Goal: Navigation & Orientation: Understand site structure

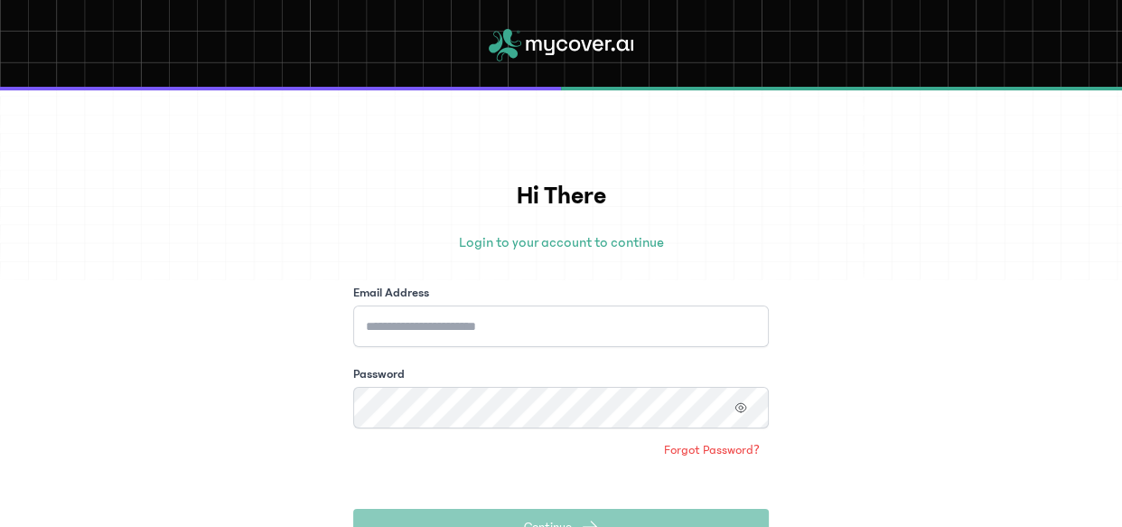
click at [481, 340] on input "Email Address" at bounding box center [561, 326] width 416 height 42
type input "**********"
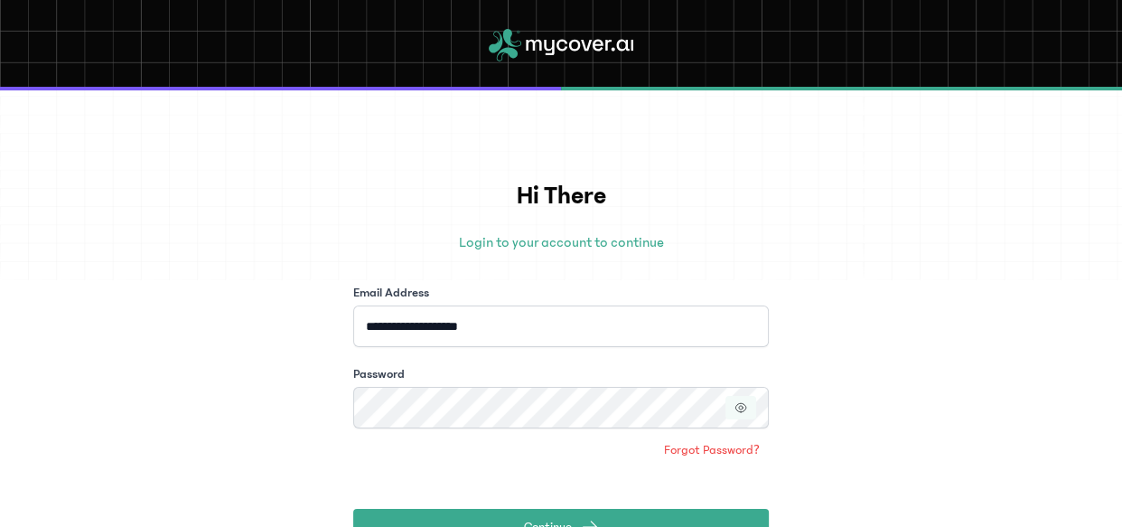
click at [734, 406] on icon "button" at bounding box center [740, 407] width 13 height 13
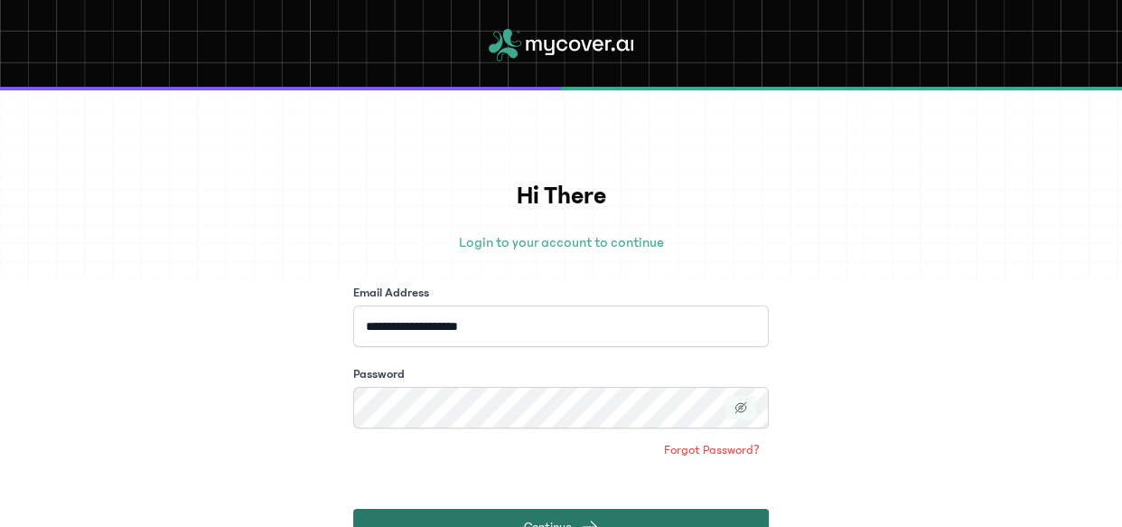
click at [696, 512] on button "Continue" at bounding box center [561, 527] width 416 height 36
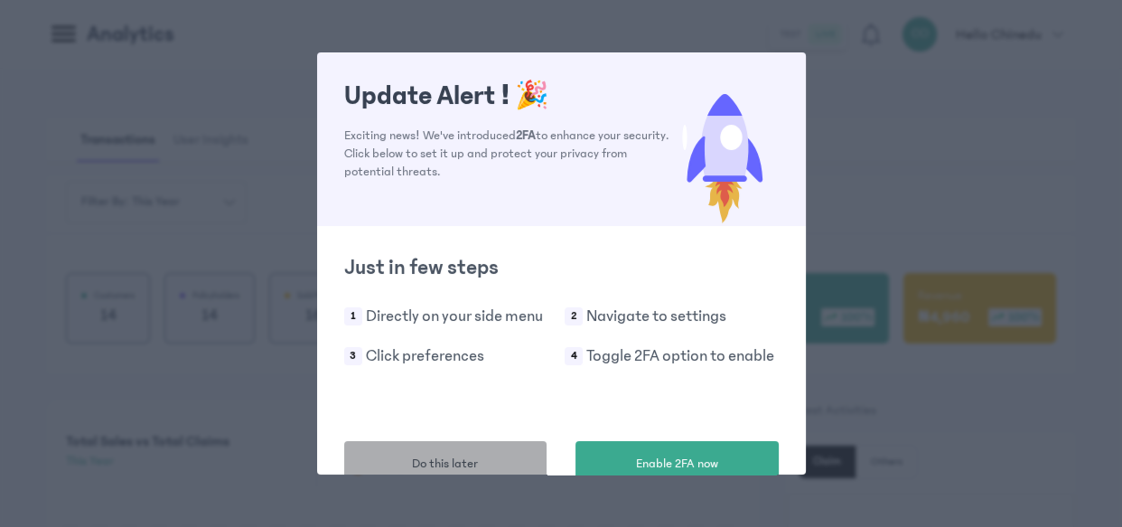
click at [474, 458] on span "Do this later" at bounding box center [445, 463] width 66 height 19
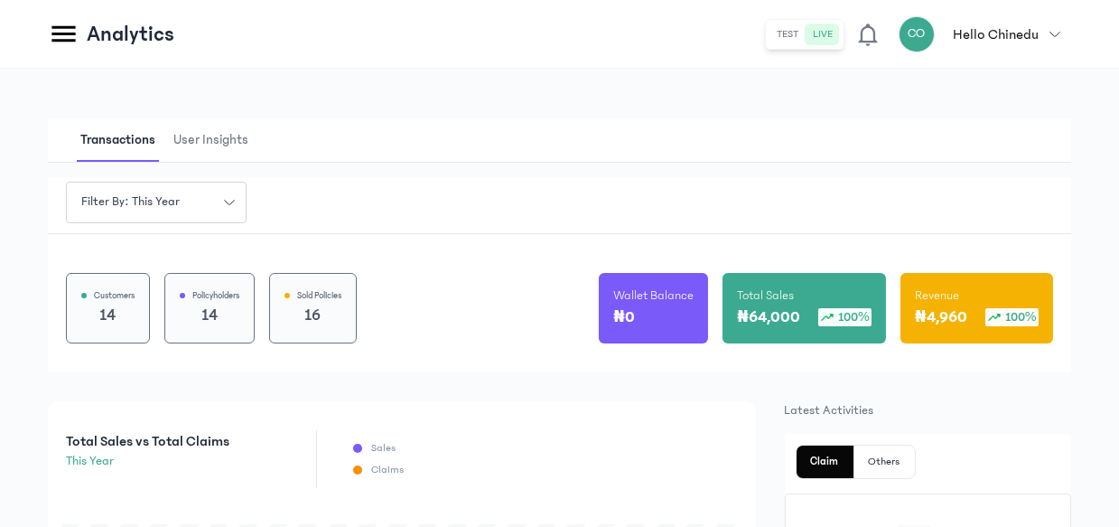
click at [1119, 84] on html "MyCoverAi Get Started DASHBOARD Analytics ADMIN Sales Policies Claims Customers…" at bounding box center [559, 263] width 1119 height 527
click at [61, 23] on icon at bounding box center [64, 34] width 32 height 32
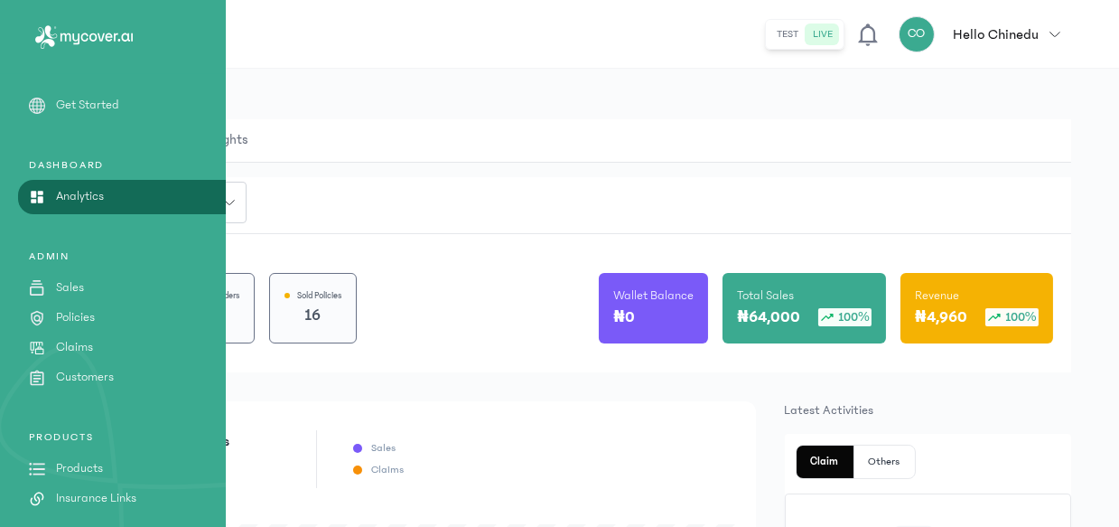
click at [84, 285] on link "Sales" at bounding box center [113, 287] width 226 height 19
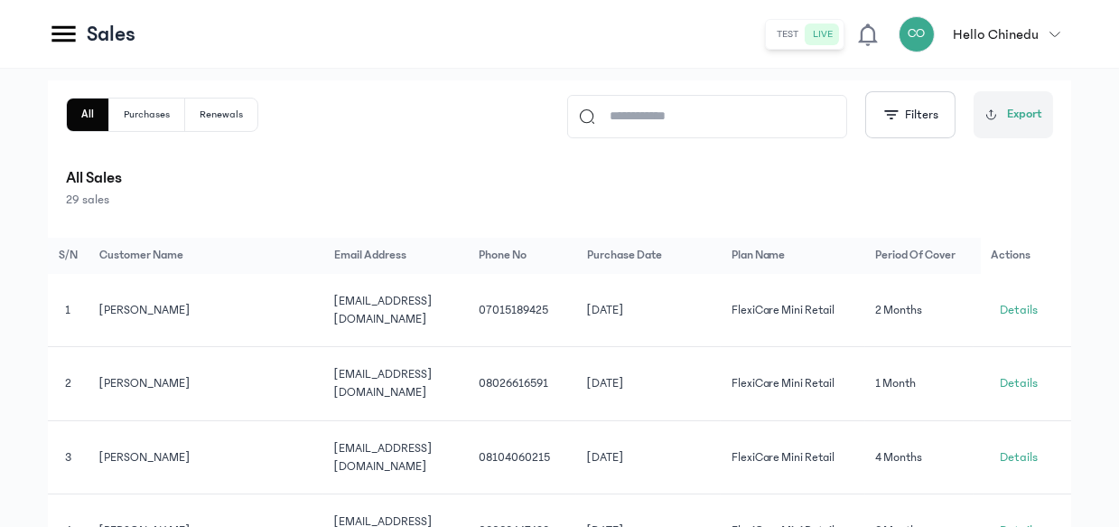
scroll to position [168, 0]
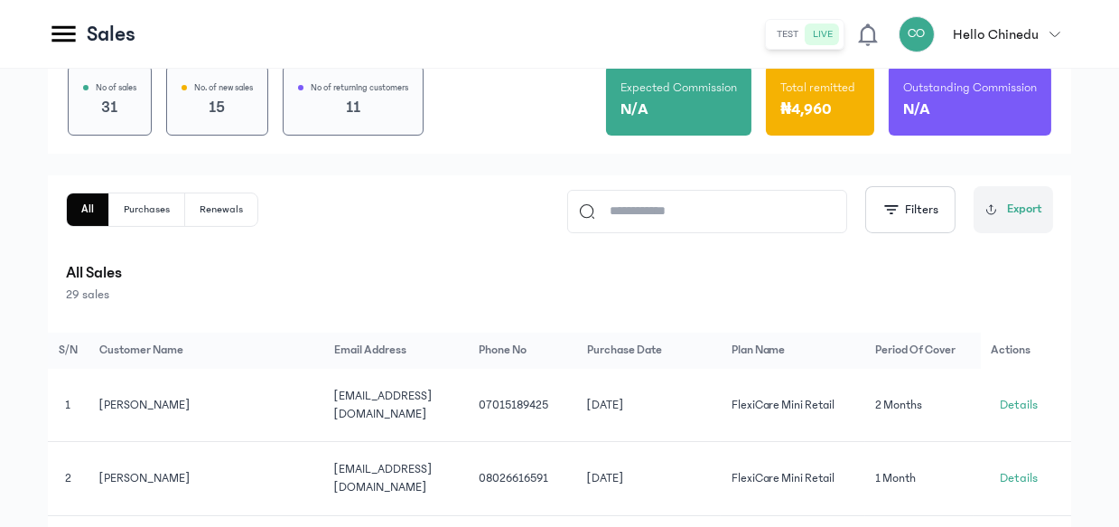
click at [71, 40] on icon at bounding box center [62, 34] width 23 height 16
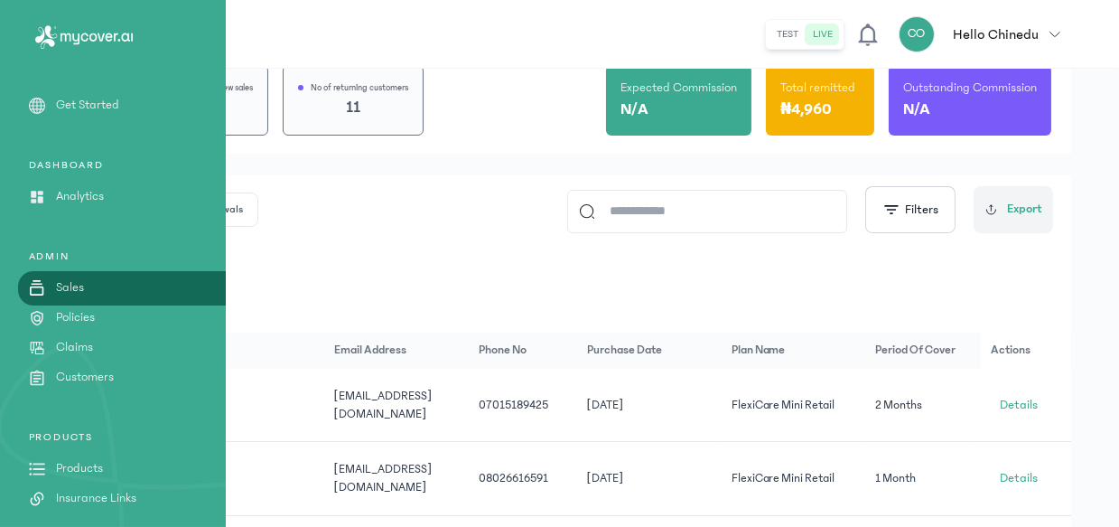
click at [82, 320] on p "Policies" at bounding box center [75, 317] width 39 height 19
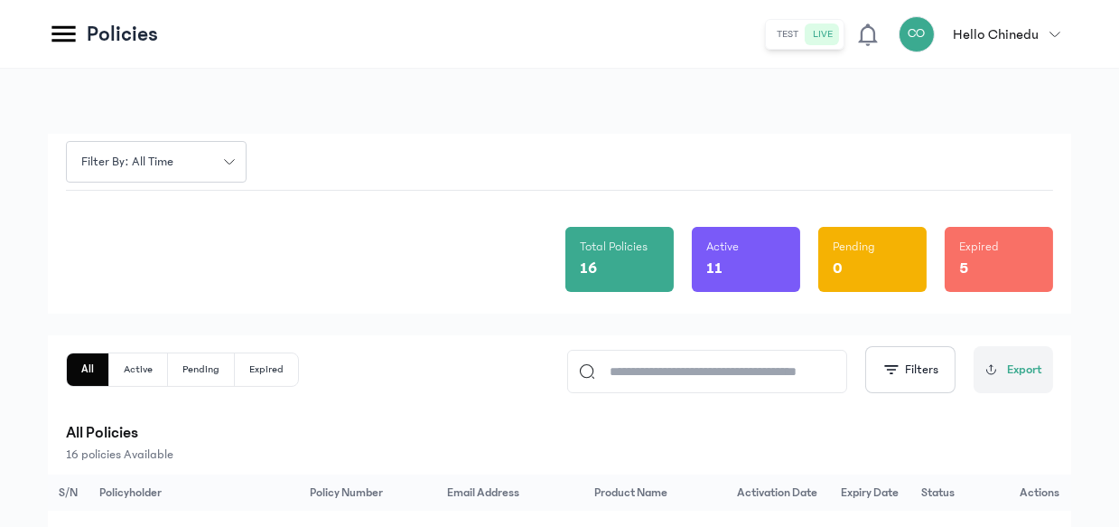
click at [65, 36] on icon at bounding box center [64, 34] width 32 height 32
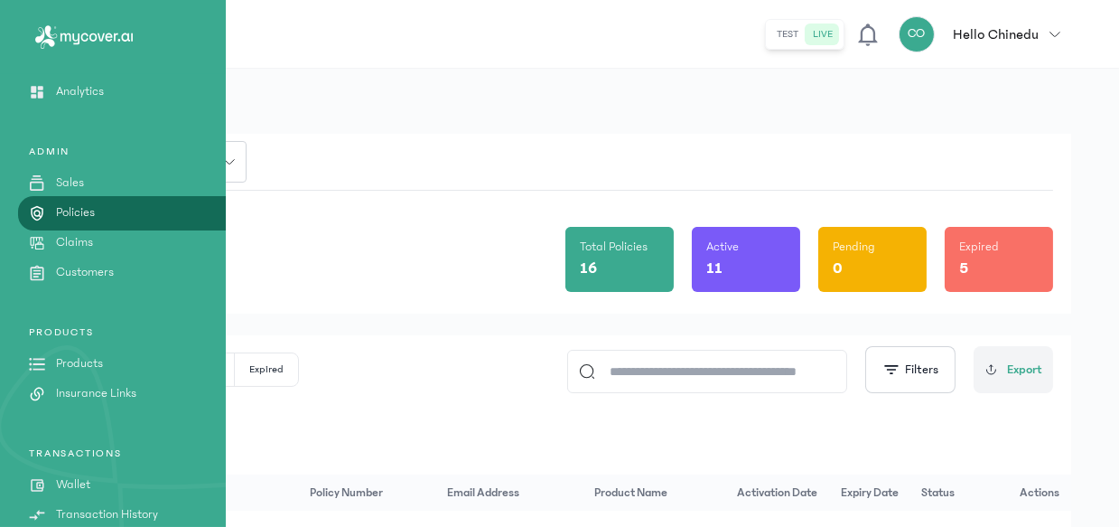
scroll to position [190, 0]
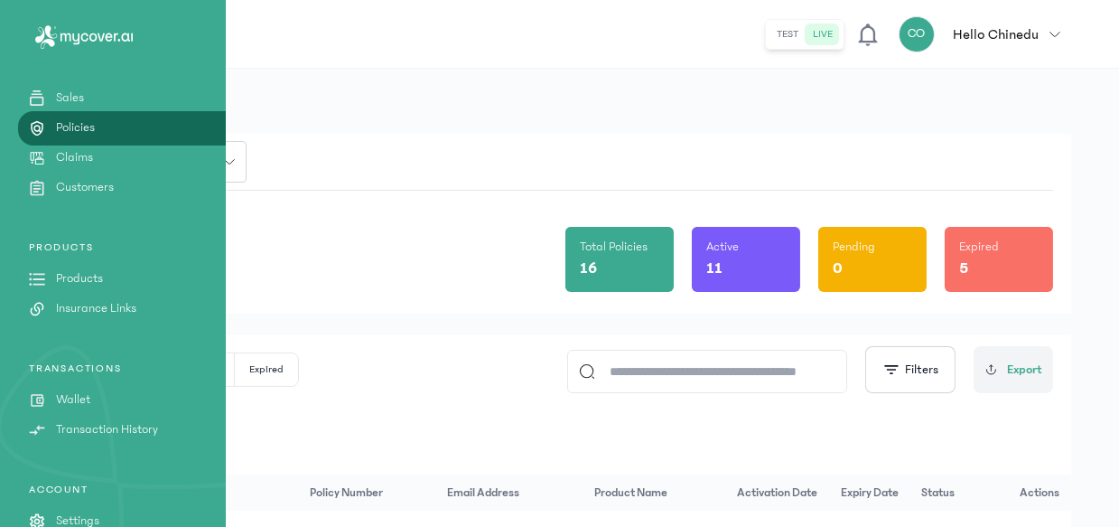
click at [98, 308] on p "Insurance Links" at bounding box center [96, 308] width 80 height 19
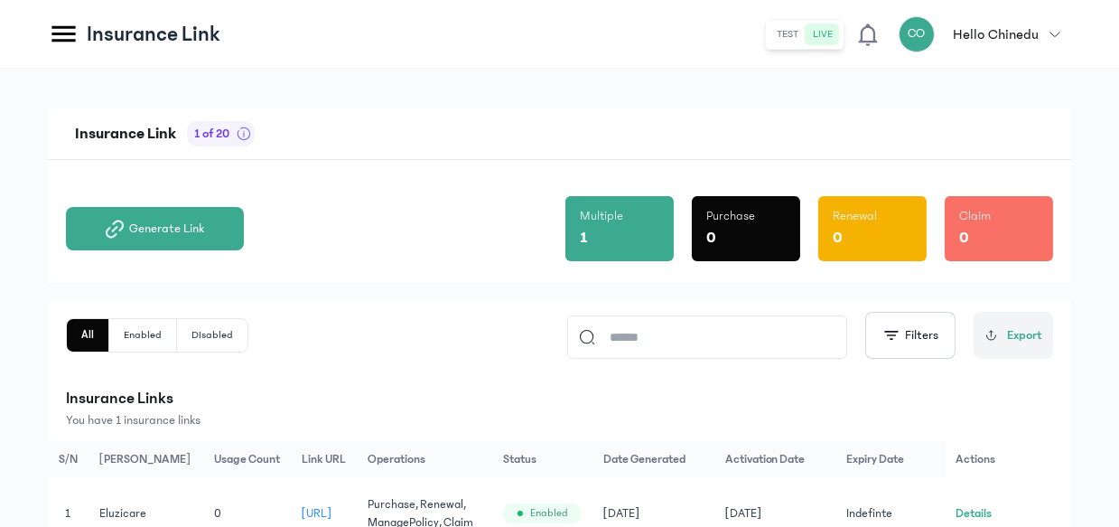
scroll to position [95, 0]
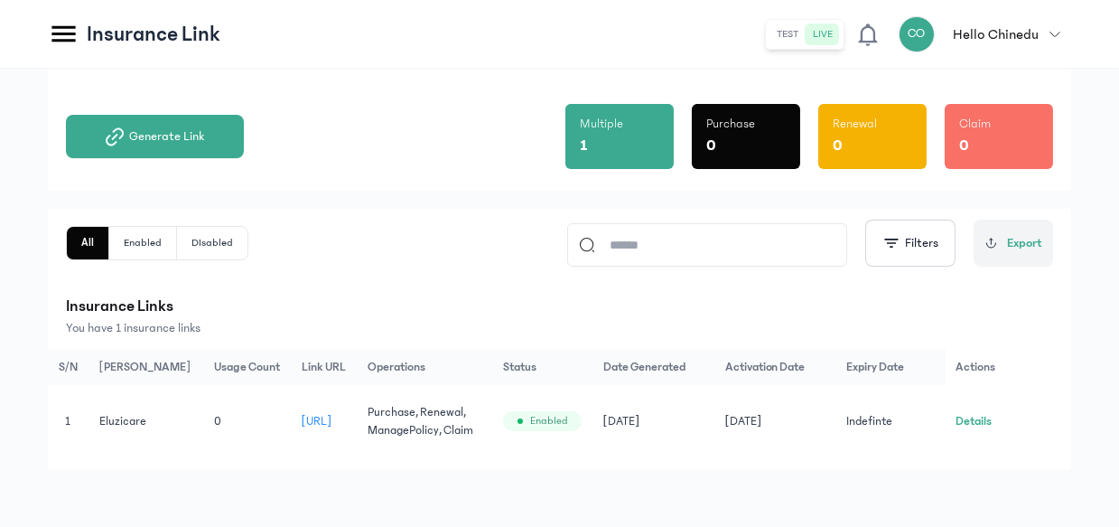
click at [332, 420] on span "[URL]" at bounding box center [317, 421] width 31 height 13
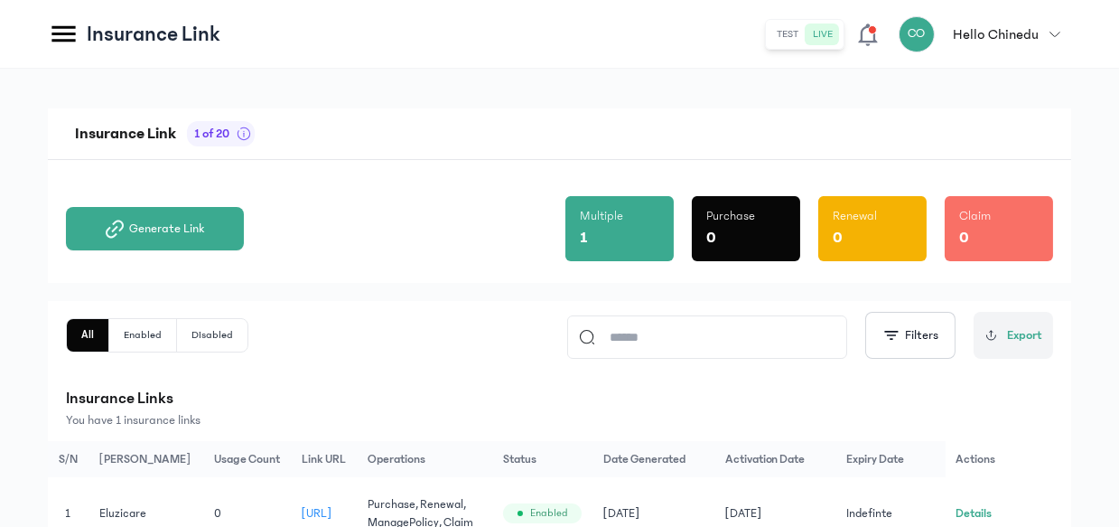
click at [60, 33] on icon at bounding box center [62, 34] width 23 height 16
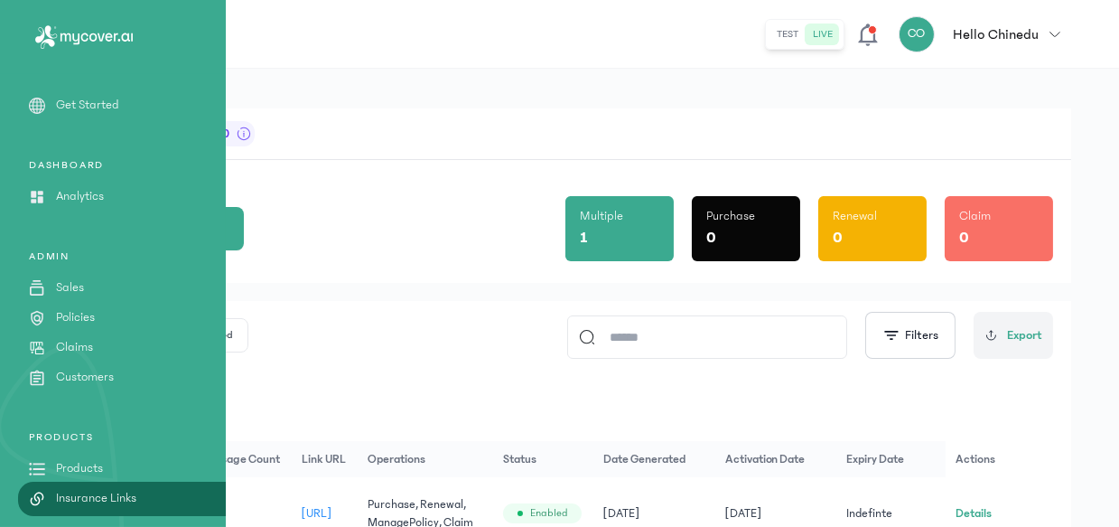
drag, startPoint x: 1117, startPoint y: 163, endPoint x: 1098, endPoint y: 204, distance: 46.1
click at [1098, 204] on div "Insurance Link 1 of 20 Generate Link Multiple 1 Purchase 0 Renewal 0 Claim 0 Al…" at bounding box center [559, 344] width 1119 height 550
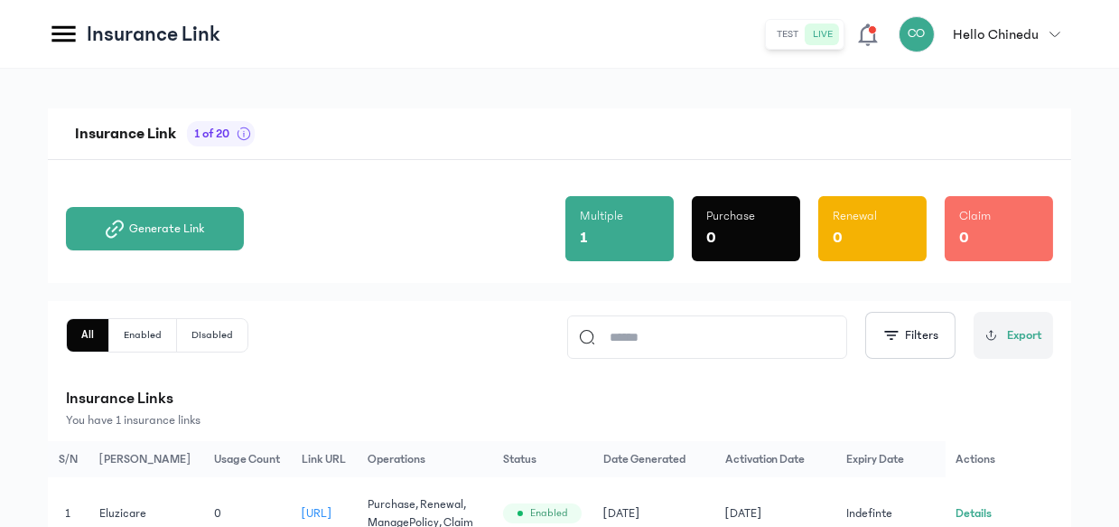
click at [65, 37] on icon at bounding box center [64, 34] width 32 height 32
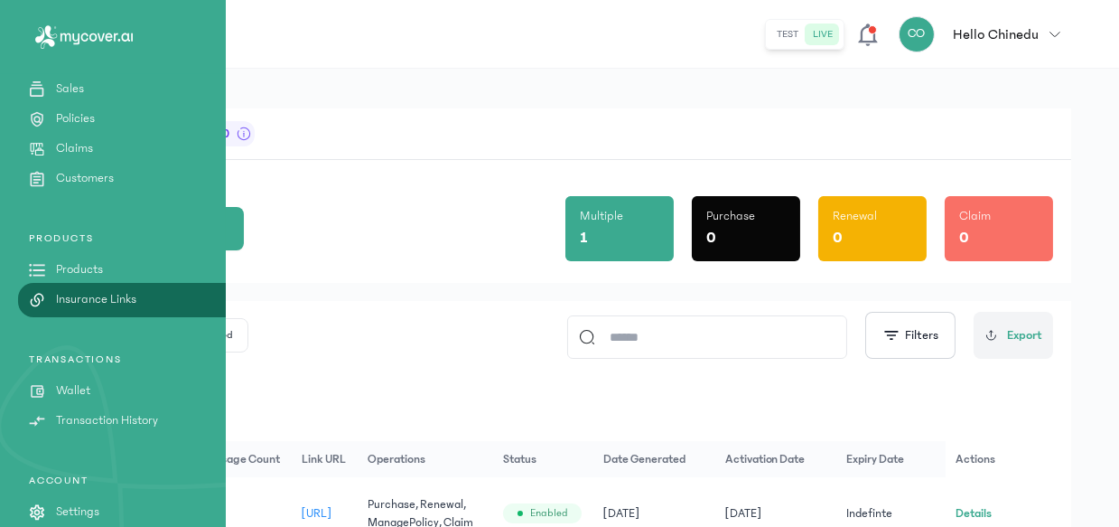
scroll to position [219, 0]
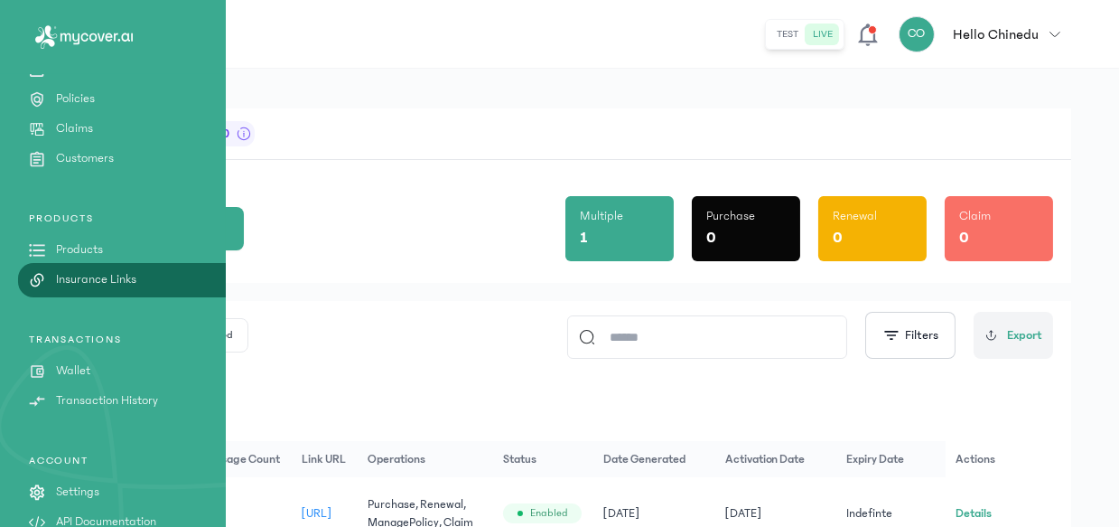
click at [109, 396] on p "Transaction History" at bounding box center [107, 400] width 102 height 19
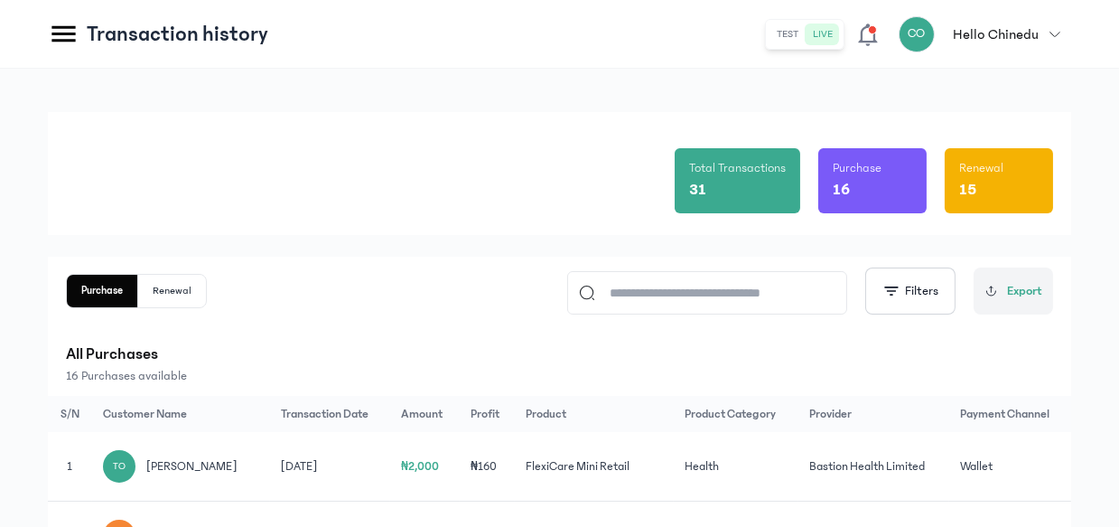
click at [71, 35] on icon at bounding box center [64, 34] width 32 height 32
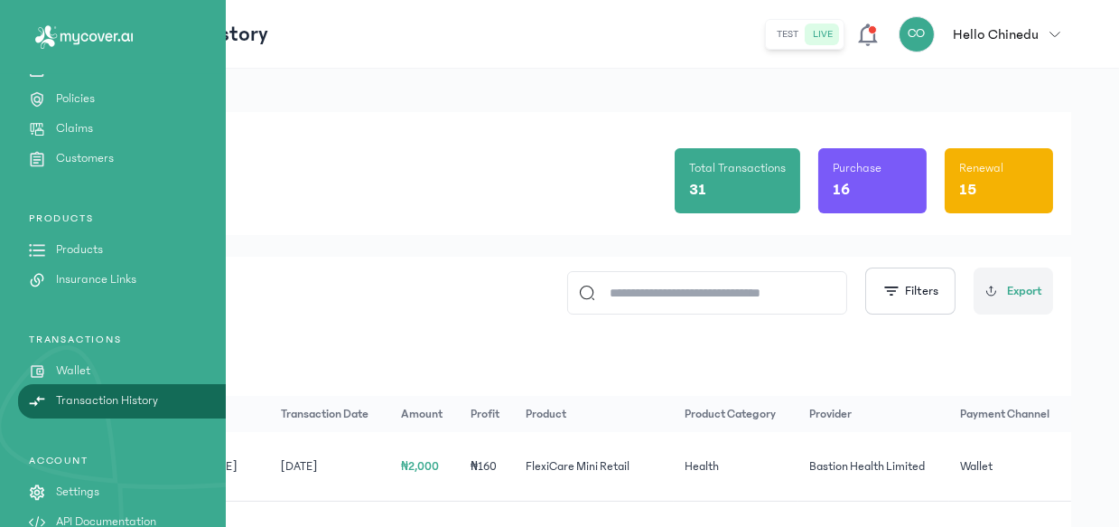
click at [717, 189] on div "31" at bounding box center [737, 189] width 97 height 25
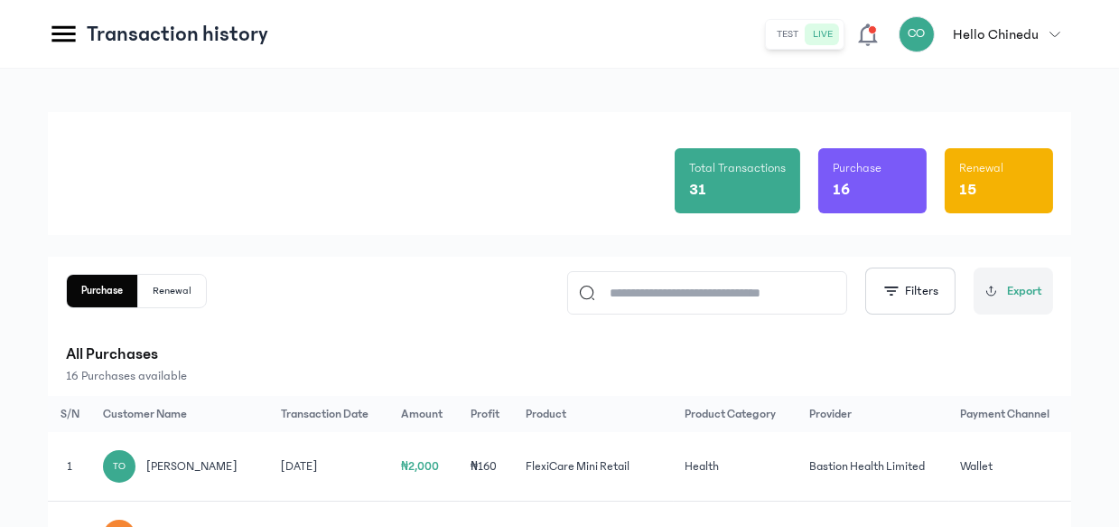
click at [87, 30] on p "Transaction history" at bounding box center [178, 34] width 182 height 29
click at [67, 36] on icon at bounding box center [64, 34] width 32 height 32
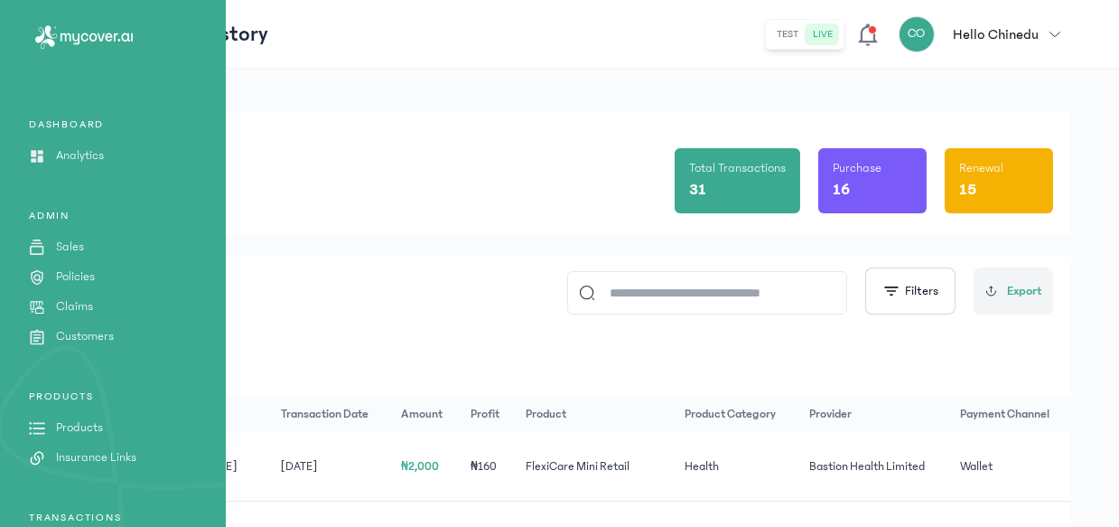
scroll to position [43, 0]
click at [96, 425] on p "Products" at bounding box center [79, 425] width 47 height 19
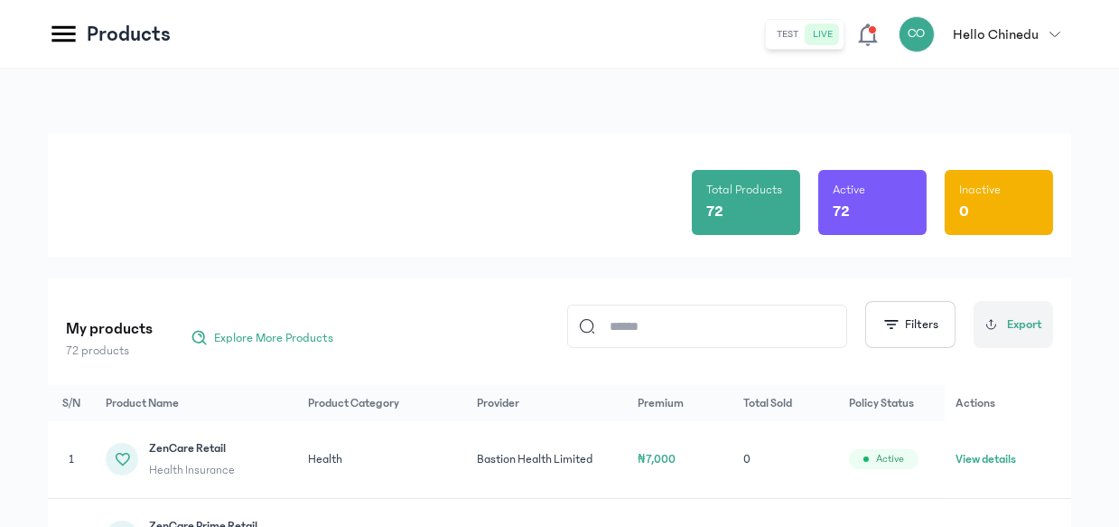
click at [60, 39] on icon at bounding box center [62, 34] width 23 height 16
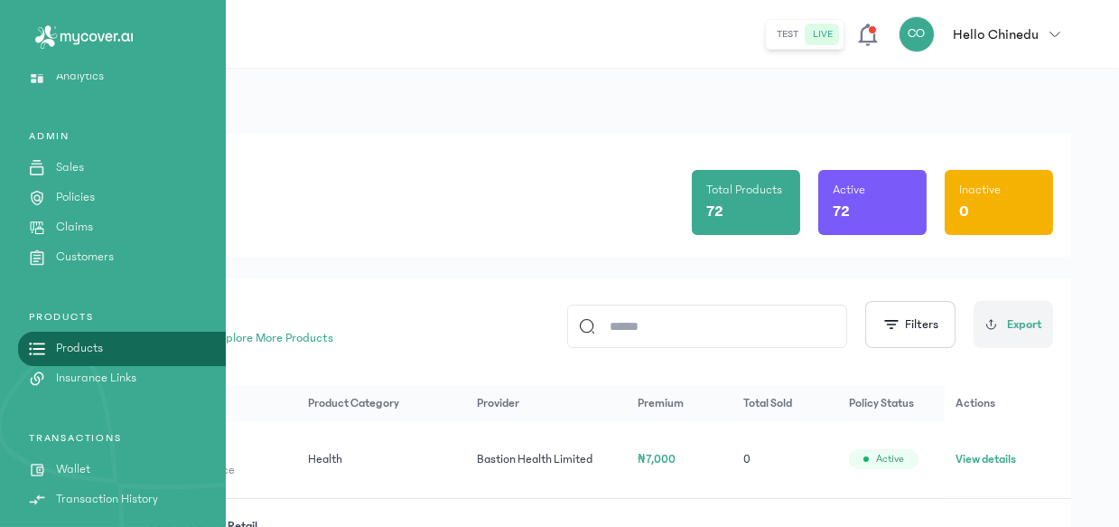
scroll to position [169, 0]
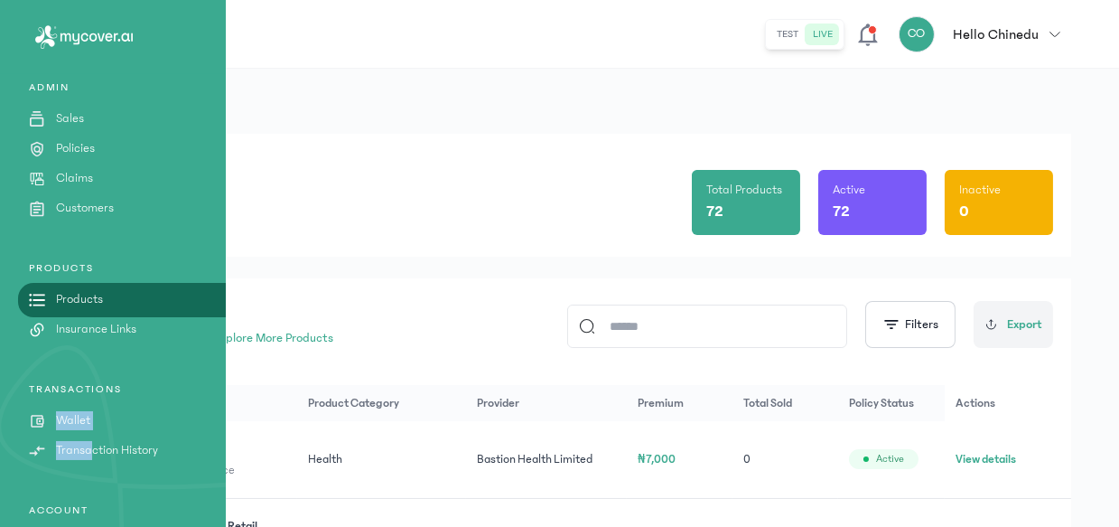
drag, startPoint x: 89, startPoint y: 434, endPoint x: 200, endPoint y: 371, distance: 126.6
click at [200, 371] on div "Get Started DASHBOARD Analytics ADMIN Sales Policies Claims Customers PRODUCTS …" at bounding box center [113, 266] width 226 height 679
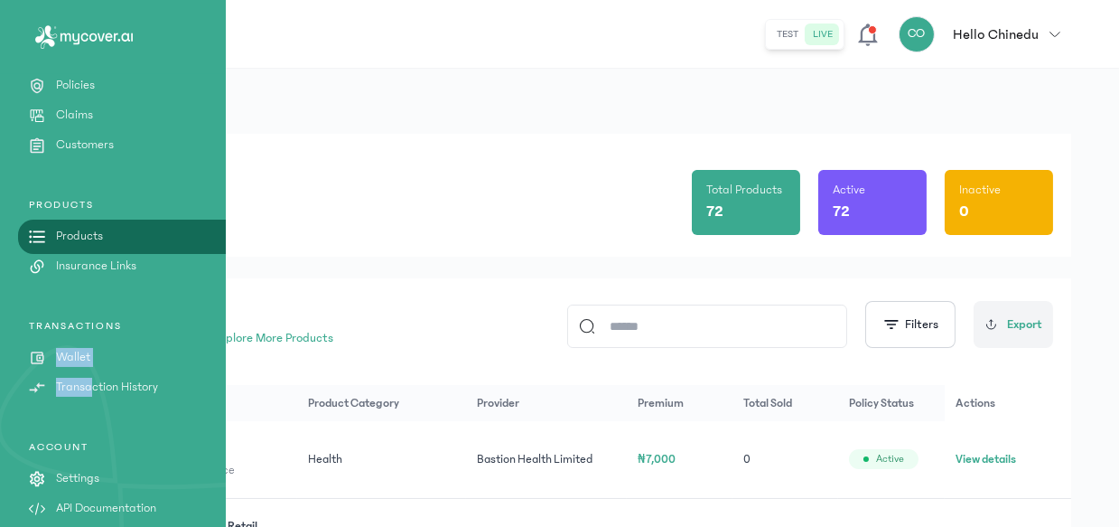
click at [135, 379] on p "Transaction History" at bounding box center [107, 387] width 102 height 19
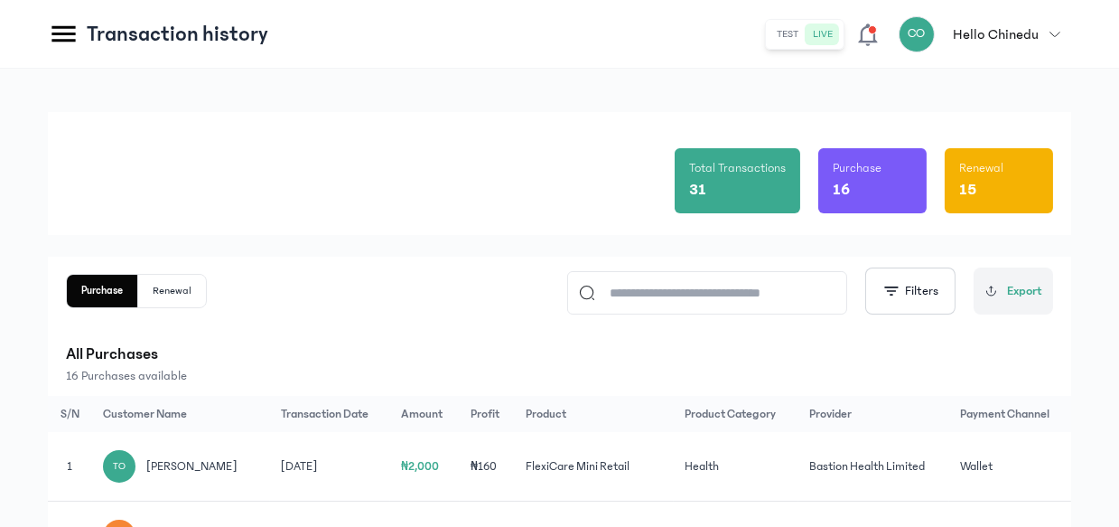
click at [183, 295] on button "Renewal" at bounding box center [172, 291] width 68 height 33
click at [73, 38] on icon at bounding box center [64, 34] width 32 height 32
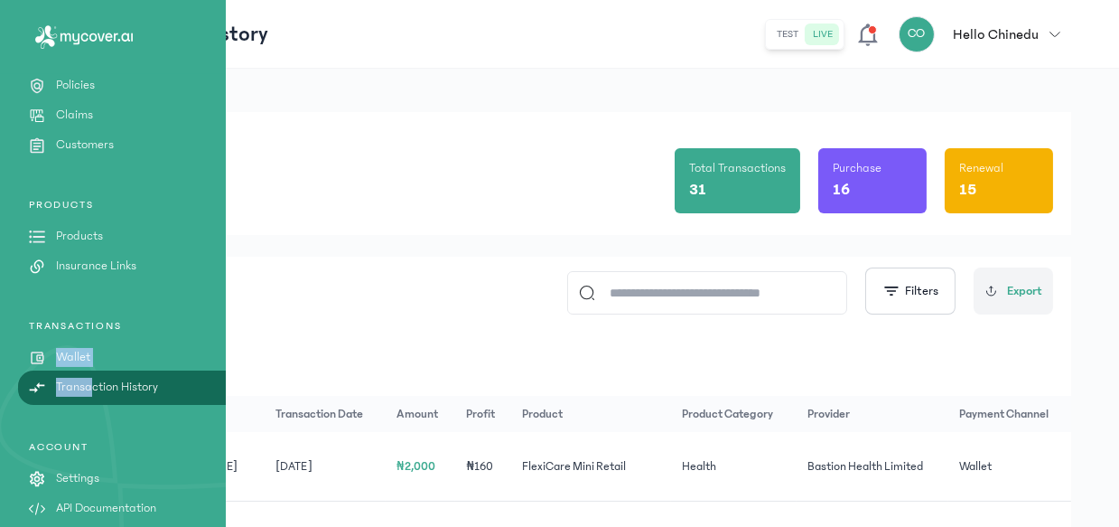
click at [86, 348] on p "Wallet" at bounding box center [73, 357] width 34 height 19
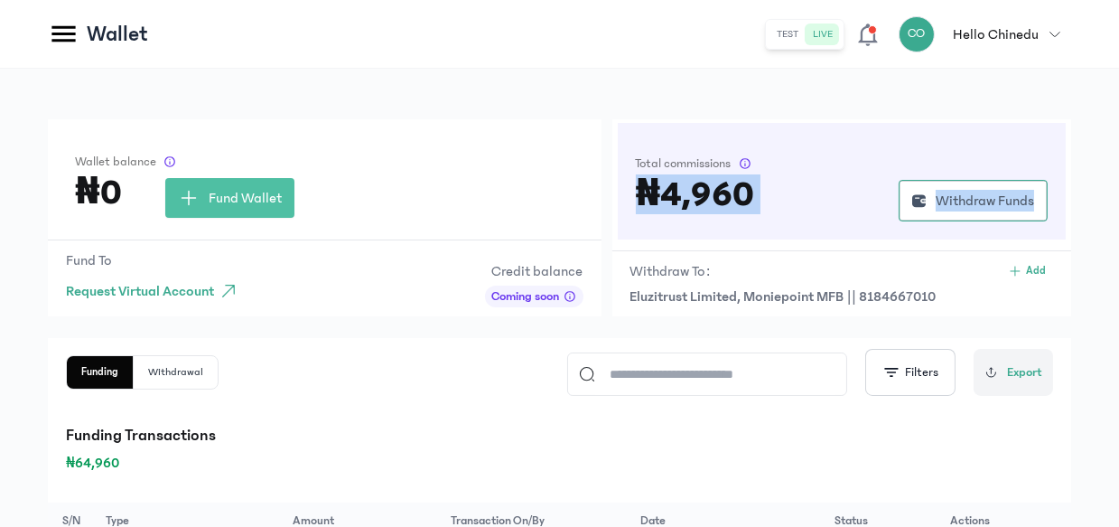
drag, startPoint x: 1115, startPoint y: 145, endPoint x: 1110, endPoint y: 249, distance: 104.9
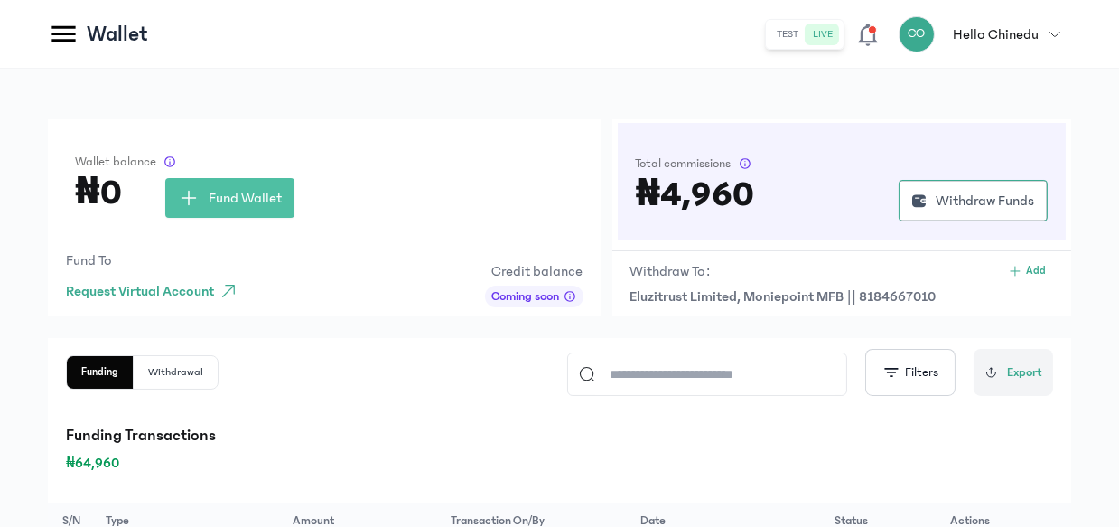
click at [65, 26] on icon at bounding box center [62, 34] width 23 height 16
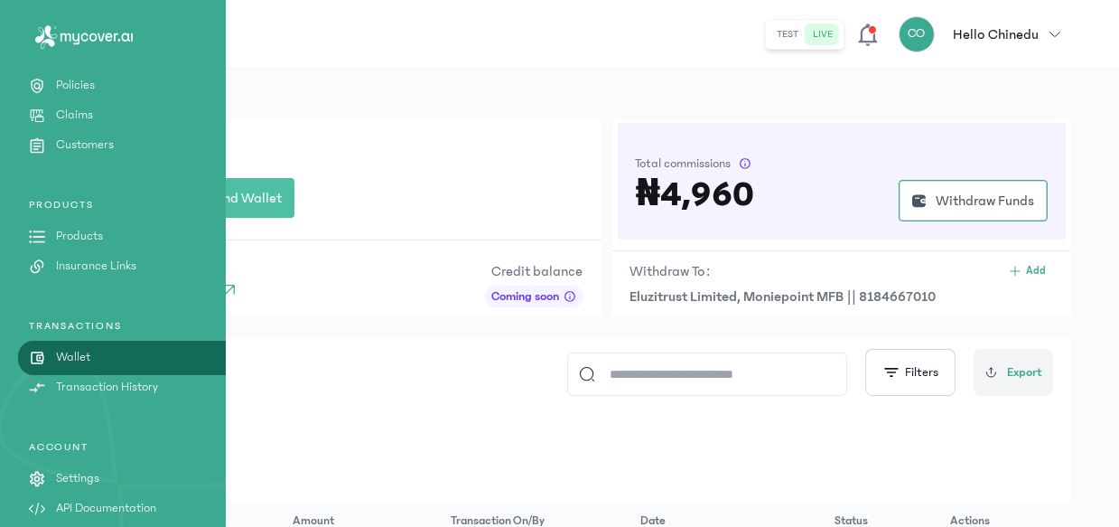
click at [90, 144] on p "Customers" at bounding box center [85, 144] width 58 height 19
